Goal: Information Seeking & Learning: Get advice/opinions

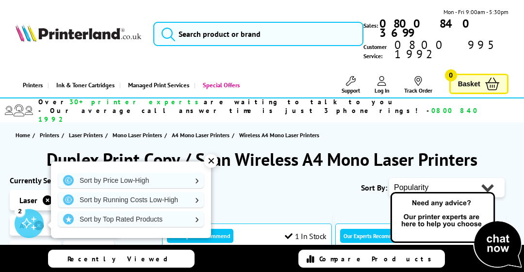
click at [213, 161] on div "✕" at bounding box center [211, 161] width 14 height 14
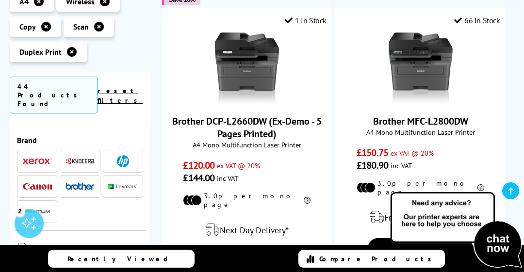
scroll to position [1869, 0]
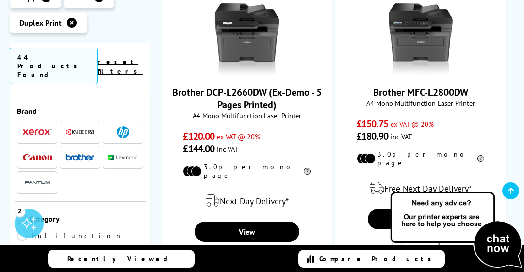
click at [31, 154] on img at bounding box center [37, 157] width 29 height 6
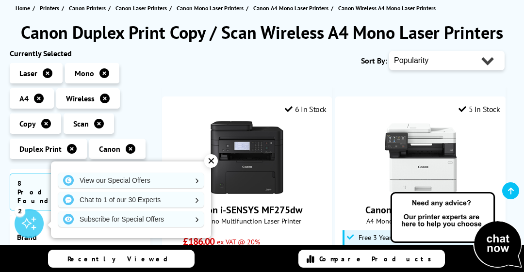
scroll to position [129, 0]
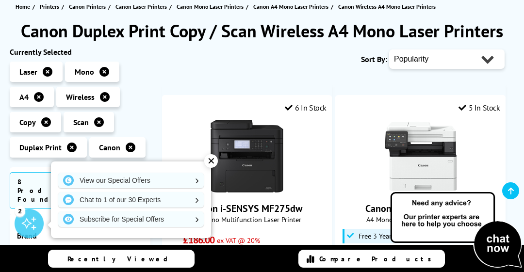
click at [211, 160] on div "✕" at bounding box center [211, 161] width 14 height 14
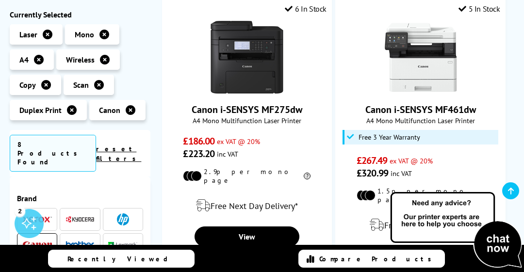
scroll to position [229, 0]
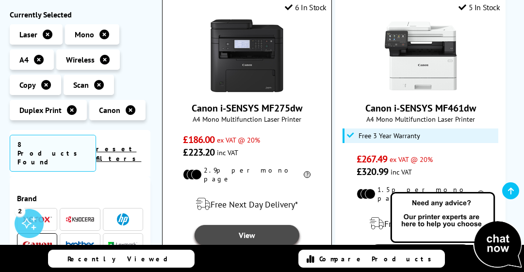
click at [248, 225] on link "View" at bounding box center [247, 235] width 105 height 20
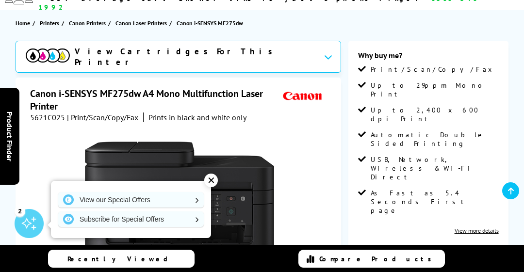
scroll to position [115, 0]
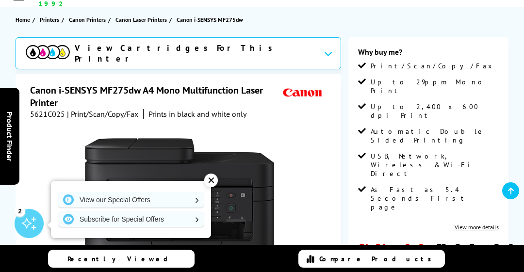
click at [210, 180] on div "✕" at bounding box center [211, 181] width 14 height 14
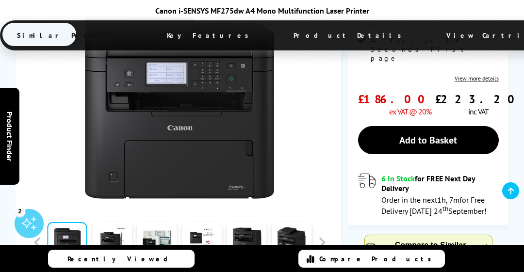
scroll to position [268, 0]
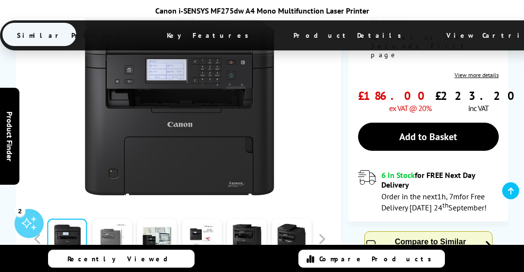
click at [115, 218] on link at bounding box center [112, 238] width 40 height 41
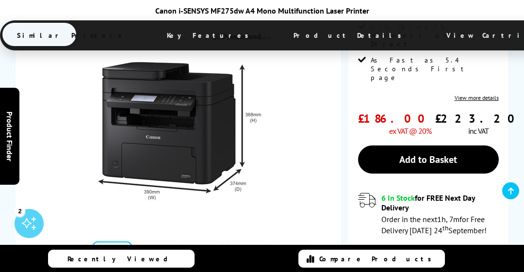
scroll to position [274, 0]
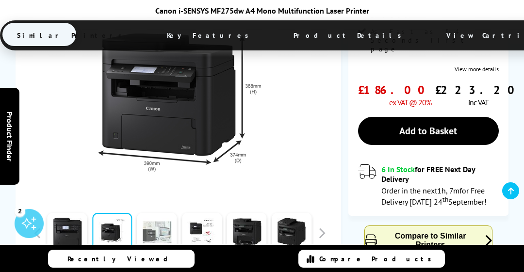
click at [160, 213] on link at bounding box center [157, 233] width 40 height 41
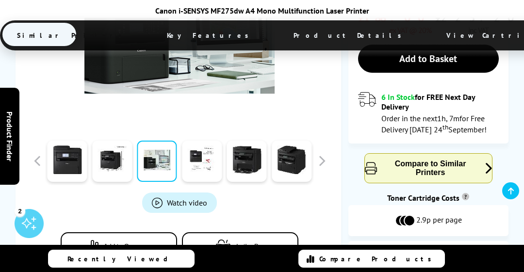
scroll to position [349, 0]
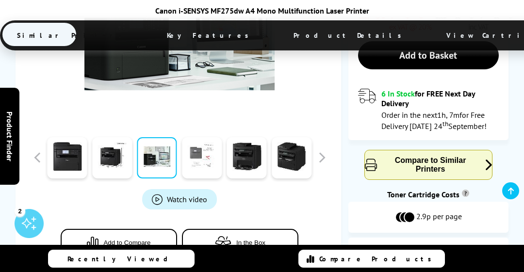
click at [203, 137] on link at bounding box center [202, 157] width 40 height 41
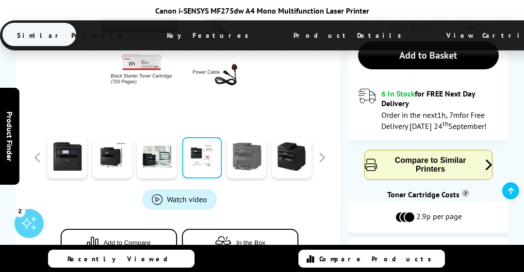
click at [249, 137] on link at bounding box center [247, 157] width 40 height 41
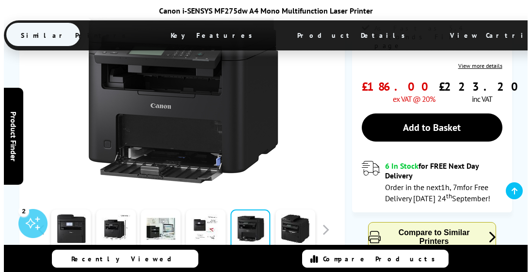
scroll to position [319, 0]
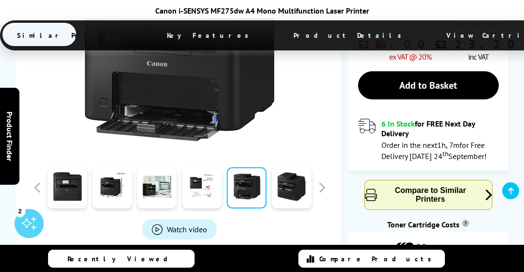
click at [162, 224] on span "Product_All_Videos" at bounding box center [157, 229] width 11 height 11
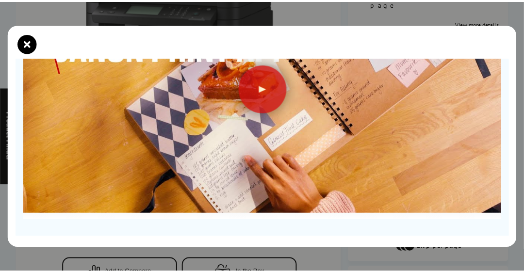
scroll to position [0, 0]
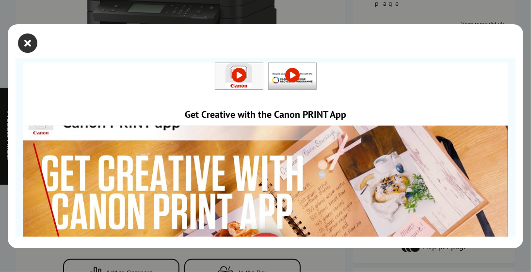
click at [28, 47] on icon "close modal" at bounding box center [27, 42] width 19 height 19
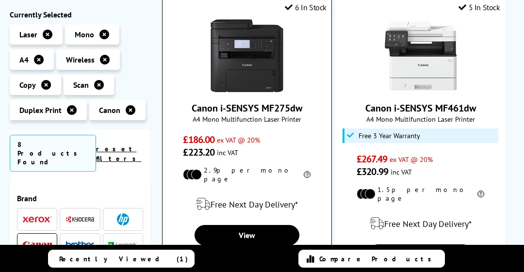
scroll to position [229, 0]
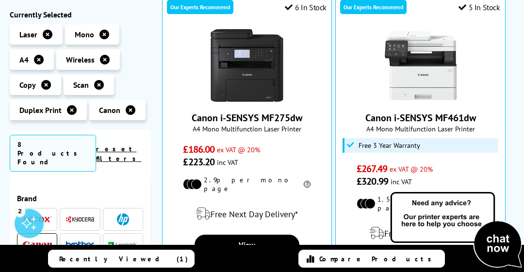
click at [103, 37] on icon at bounding box center [104, 35] width 10 height 10
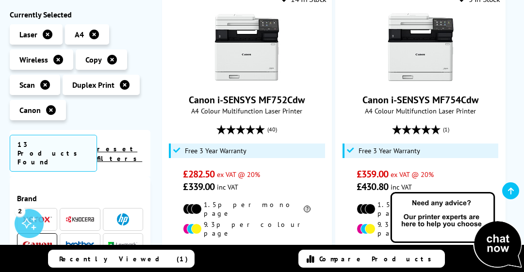
scroll to position [235, 0]
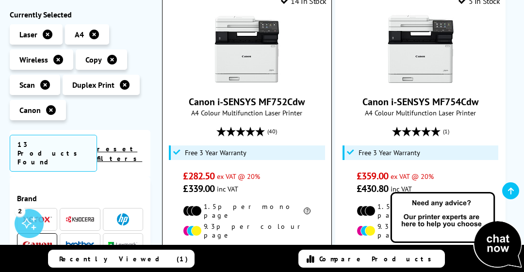
click at [259, 96] on link "Canon i-SENSYS MF752Cdw" at bounding box center [247, 102] width 116 height 13
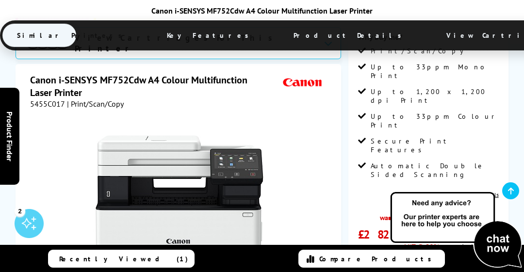
scroll to position [110, 0]
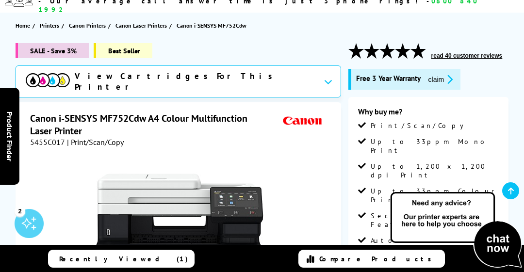
click at [465, 52] on button "read 40 customer reviews" at bounding box center [466, 56] width 77 height 8
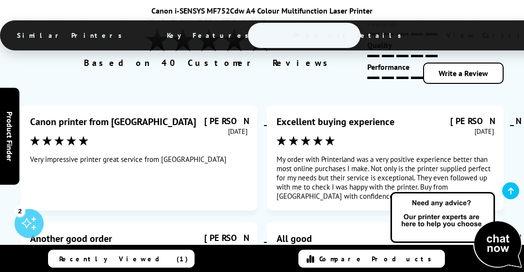
scroll to position [5672, 0]
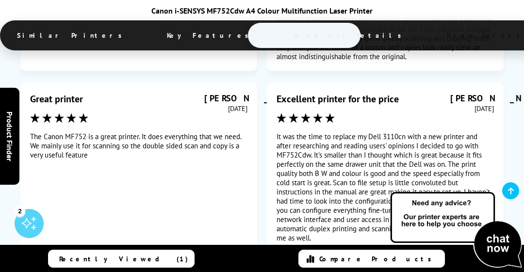
scroll to position [5861, 0]
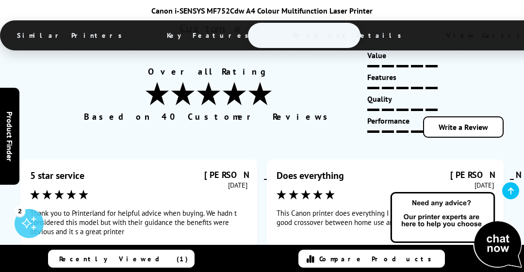
scroll to position [5609, 0]
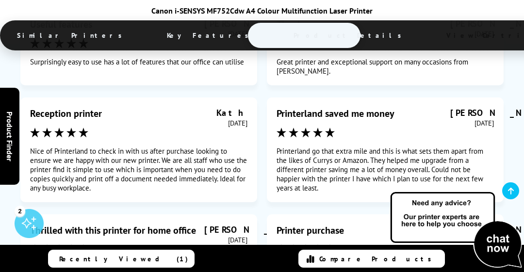
scroll to position [5783, 0]
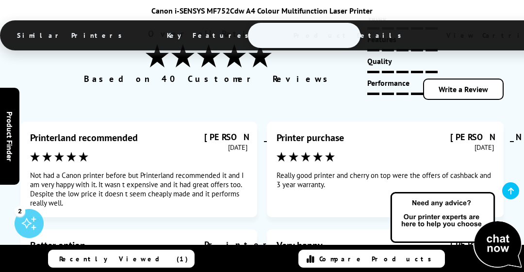
scroll to position [5318, 0]
